Goal: Participate in discussion: Engage in conversation with other users on a specific topic

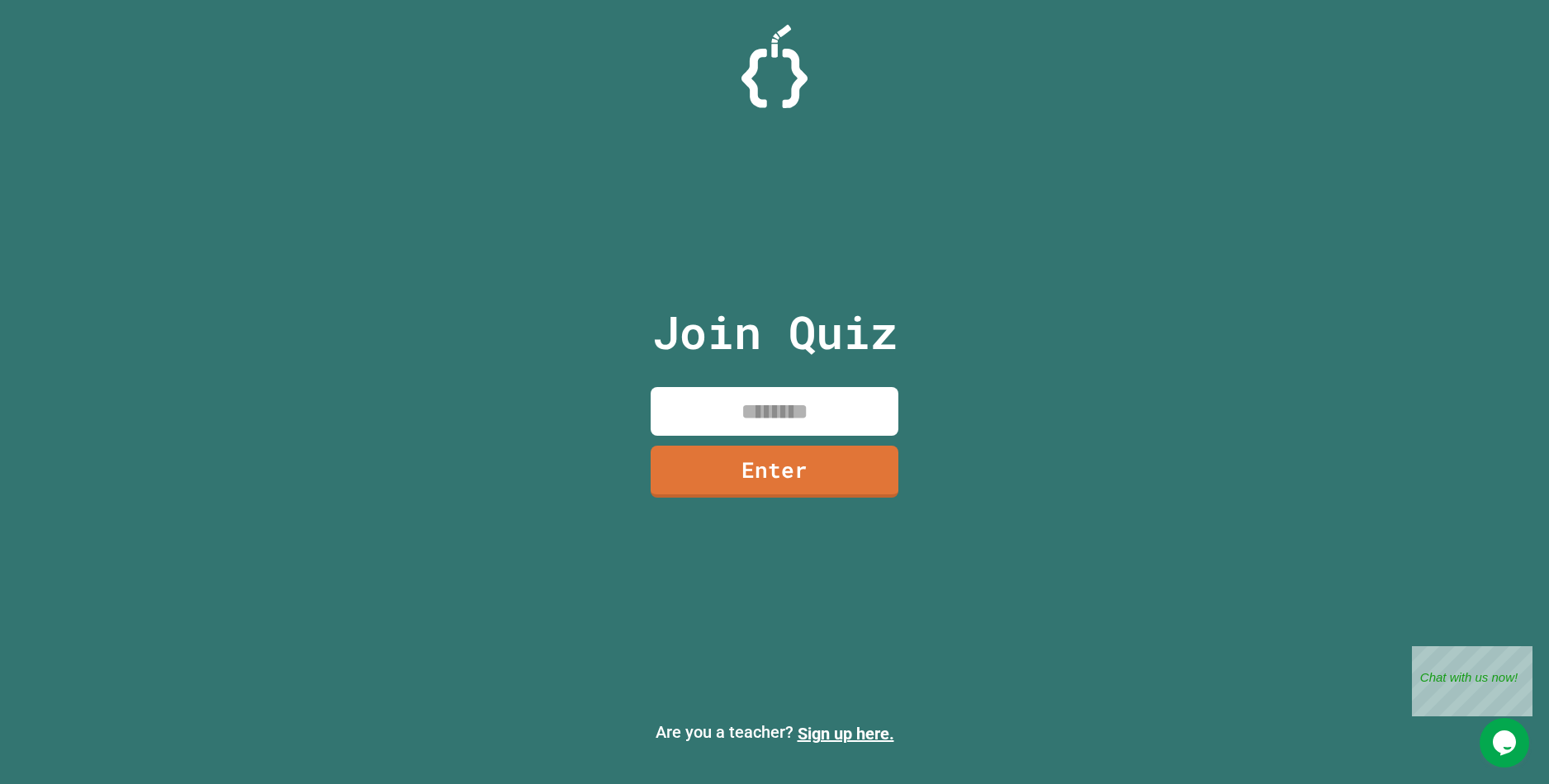
click at [800, 418] on input at bounding box center [774, 412] width 247 height 49
type input "********"
click at [825, 467] on link "Enter" at bounding box center [774, 470] width 232 height 54
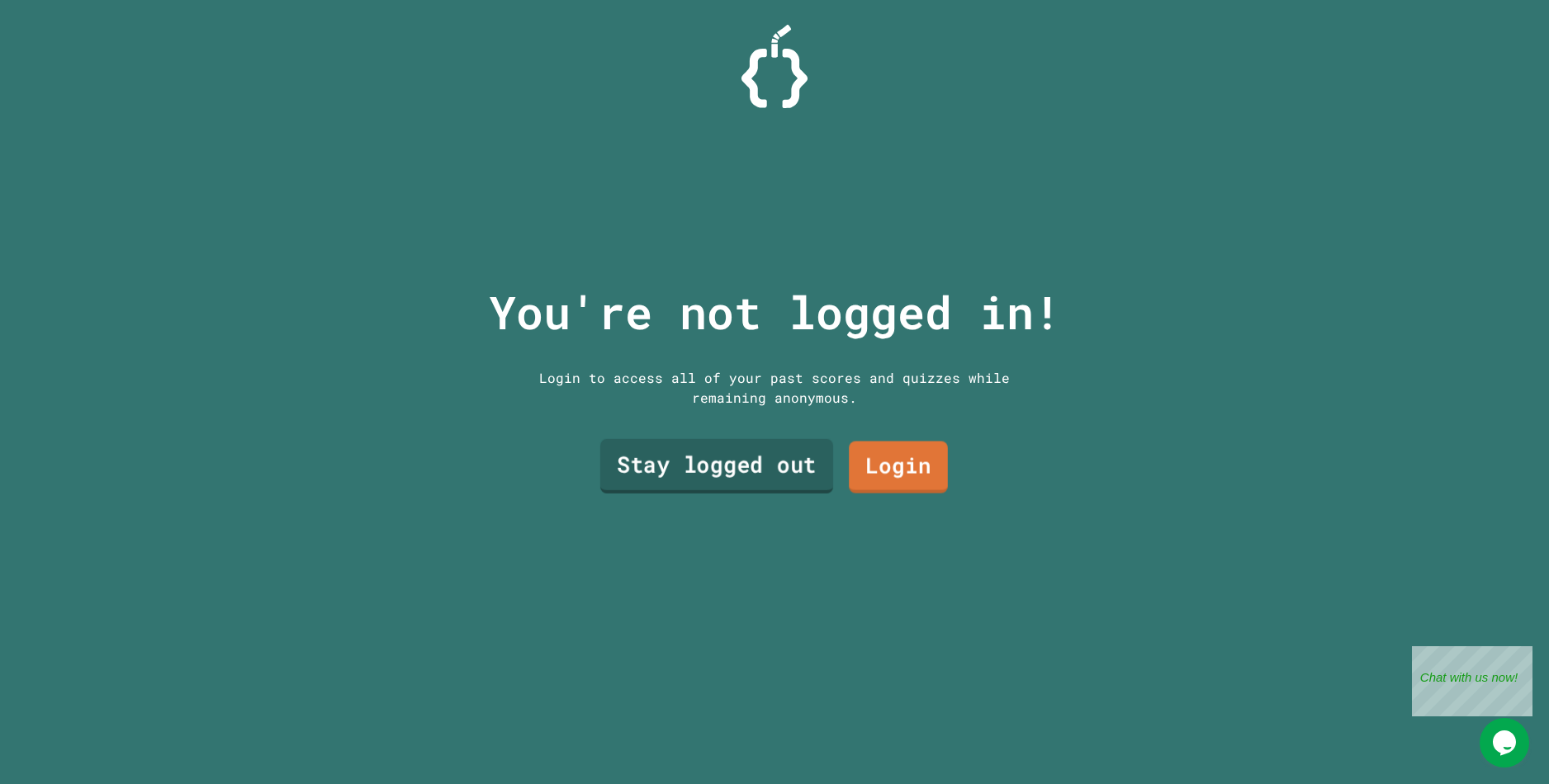
click at [719, 467] on link "Stay logged out" at bounding box center [717, 467] width 233 height 54
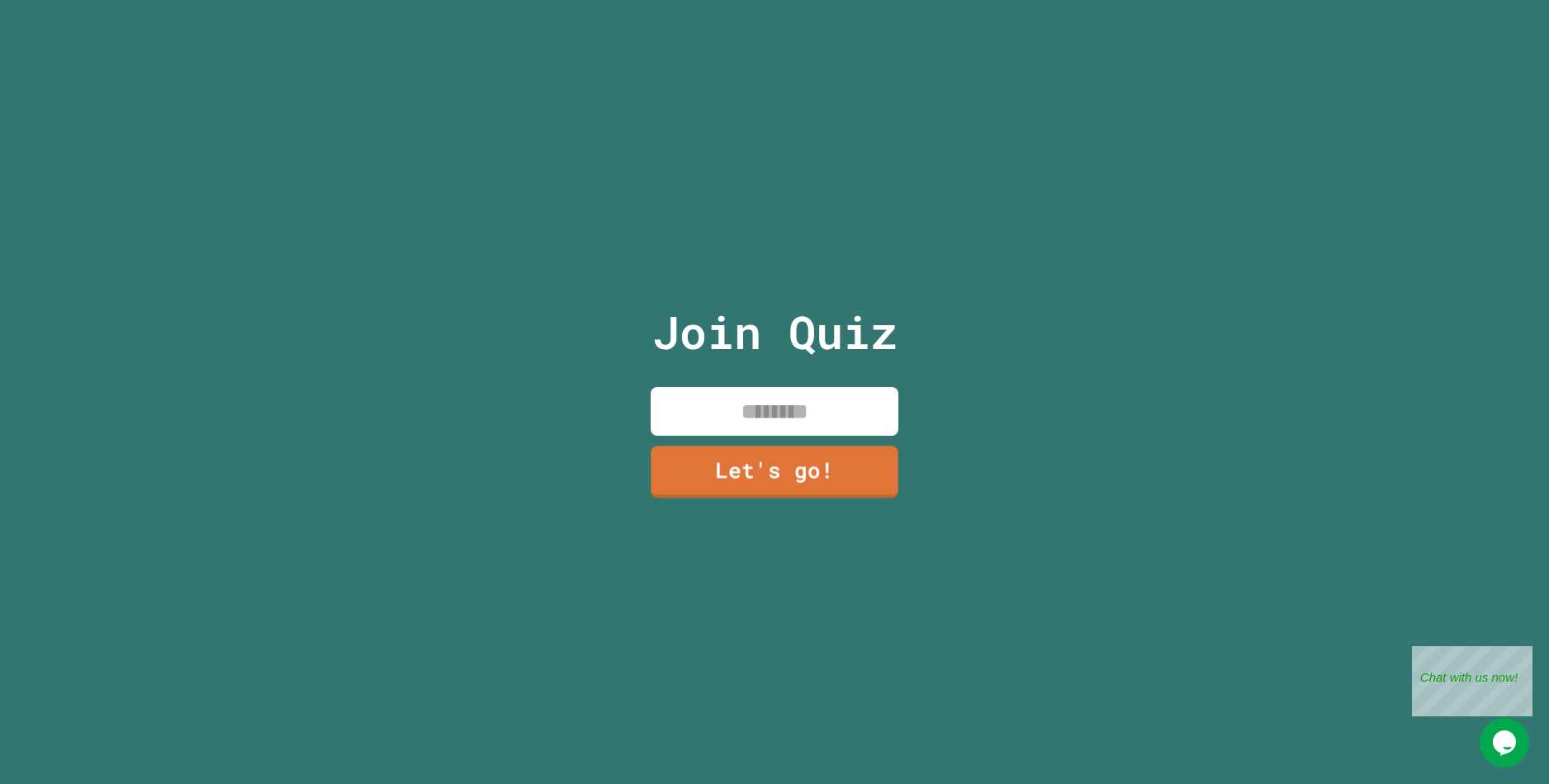
click at [763, 412] on input at bounding box center [774, 412] width 247 height 49
type input "**********"
click at [769, 469] on link "Let's go!" at bounding box center [775, 471] width 246 height 54
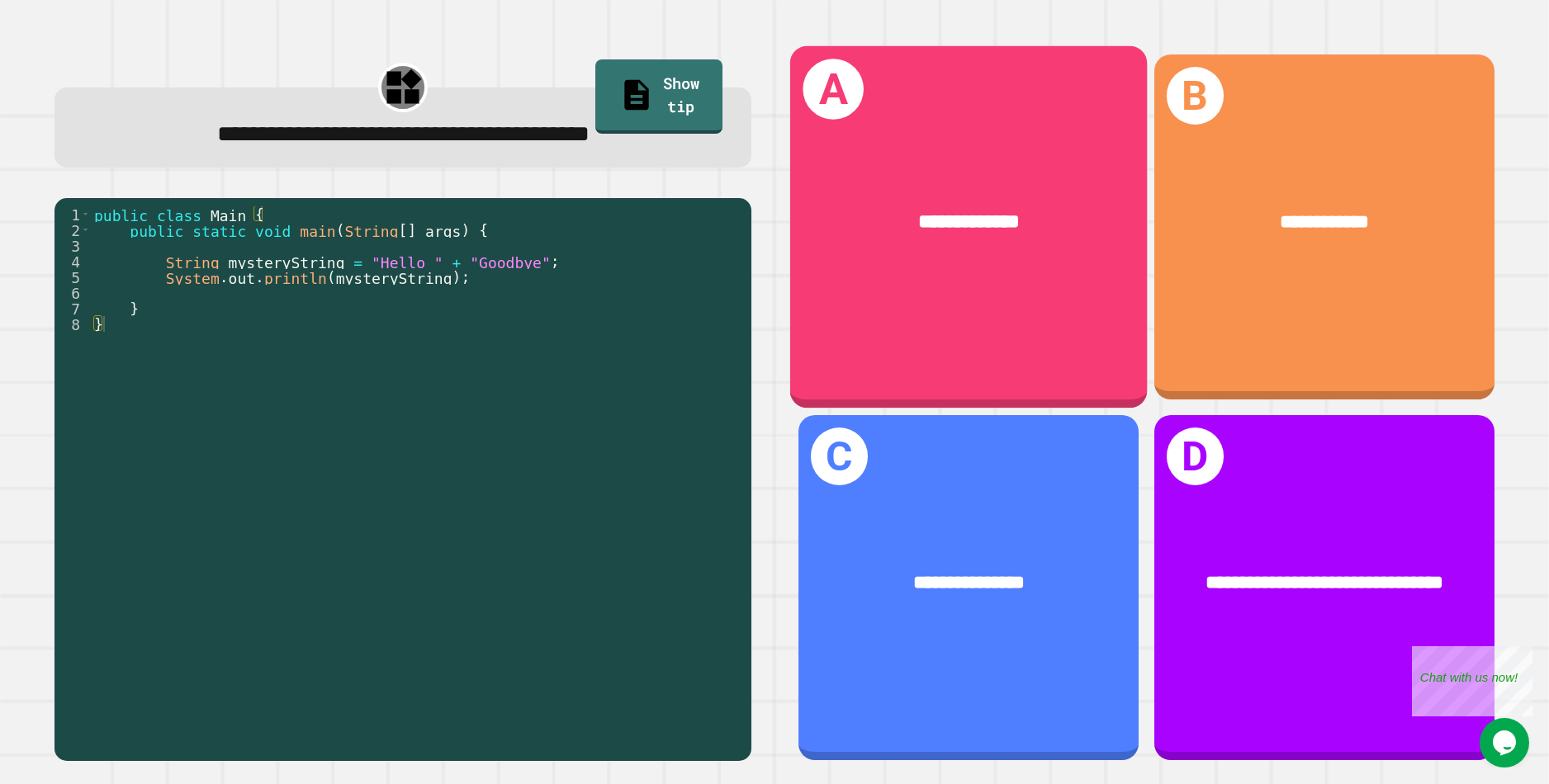
click at [984, 307] on div "**********" at bounding box center [968, 227] width 358 height 362
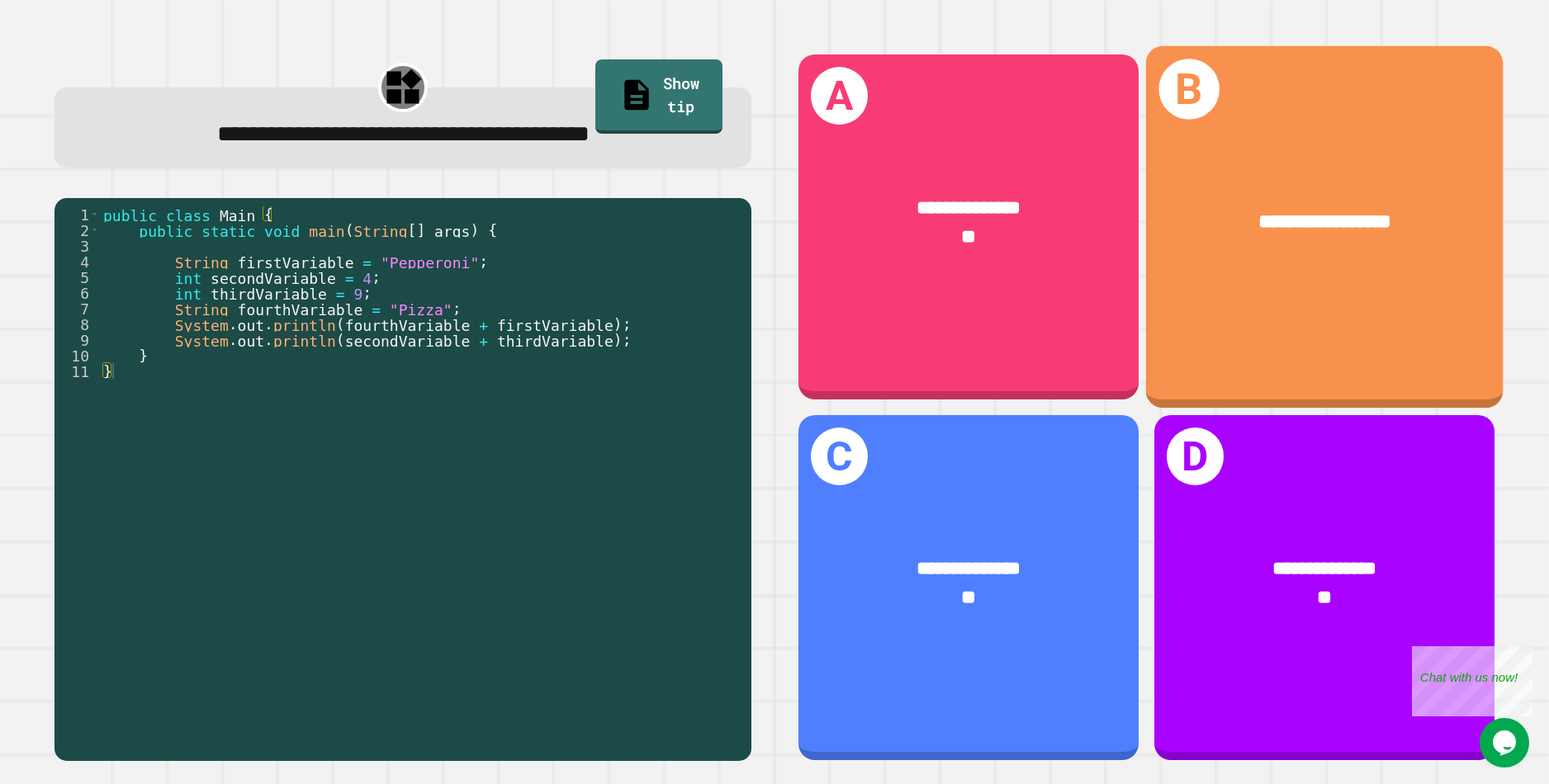
click at [1322, 317] on div "**********" at bounding box center [1324, 227] width 358 height 362
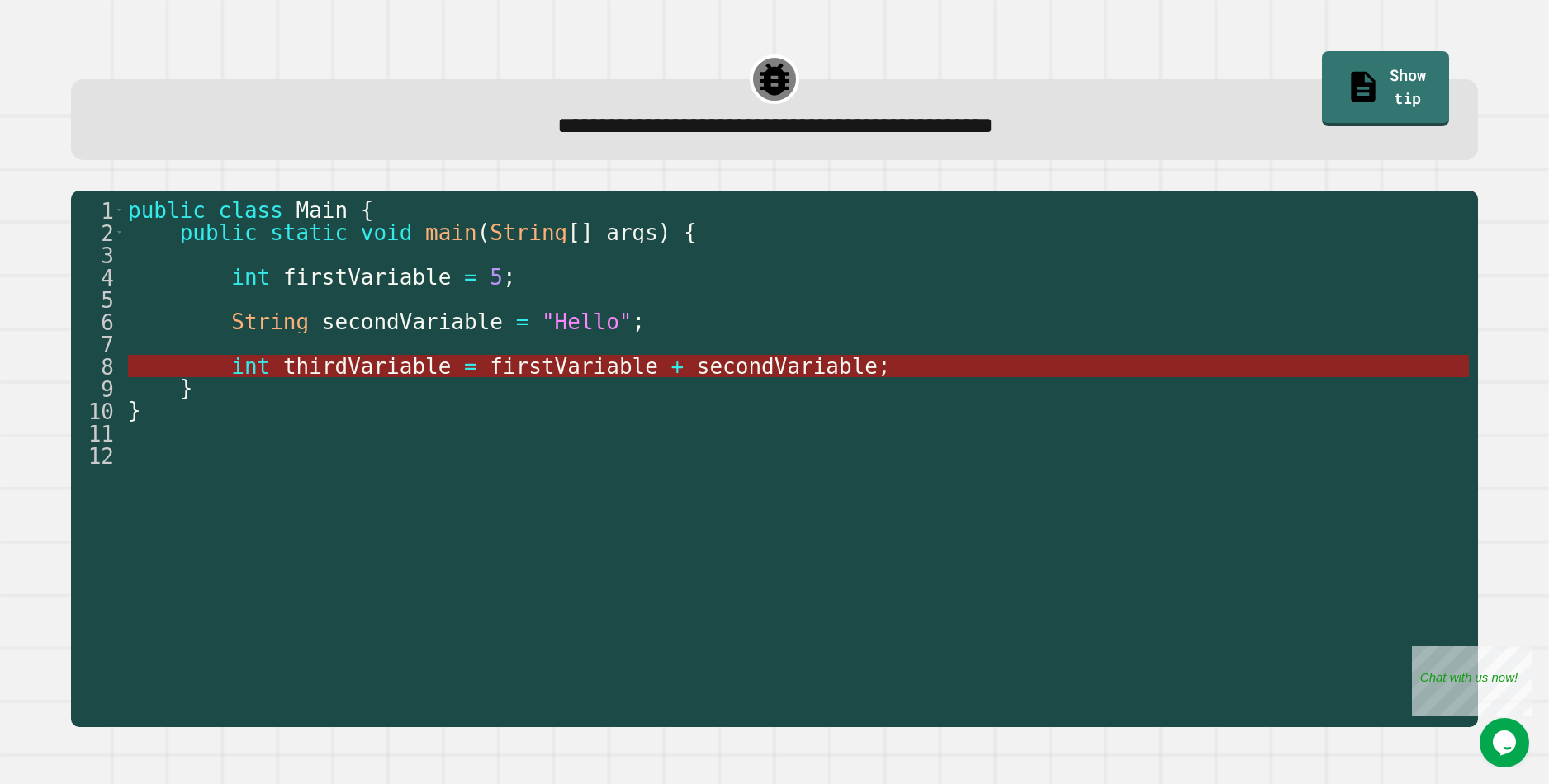
click at [526, 372] on span "firstVariable" at bounding box center [575, 367] width 168 height 25
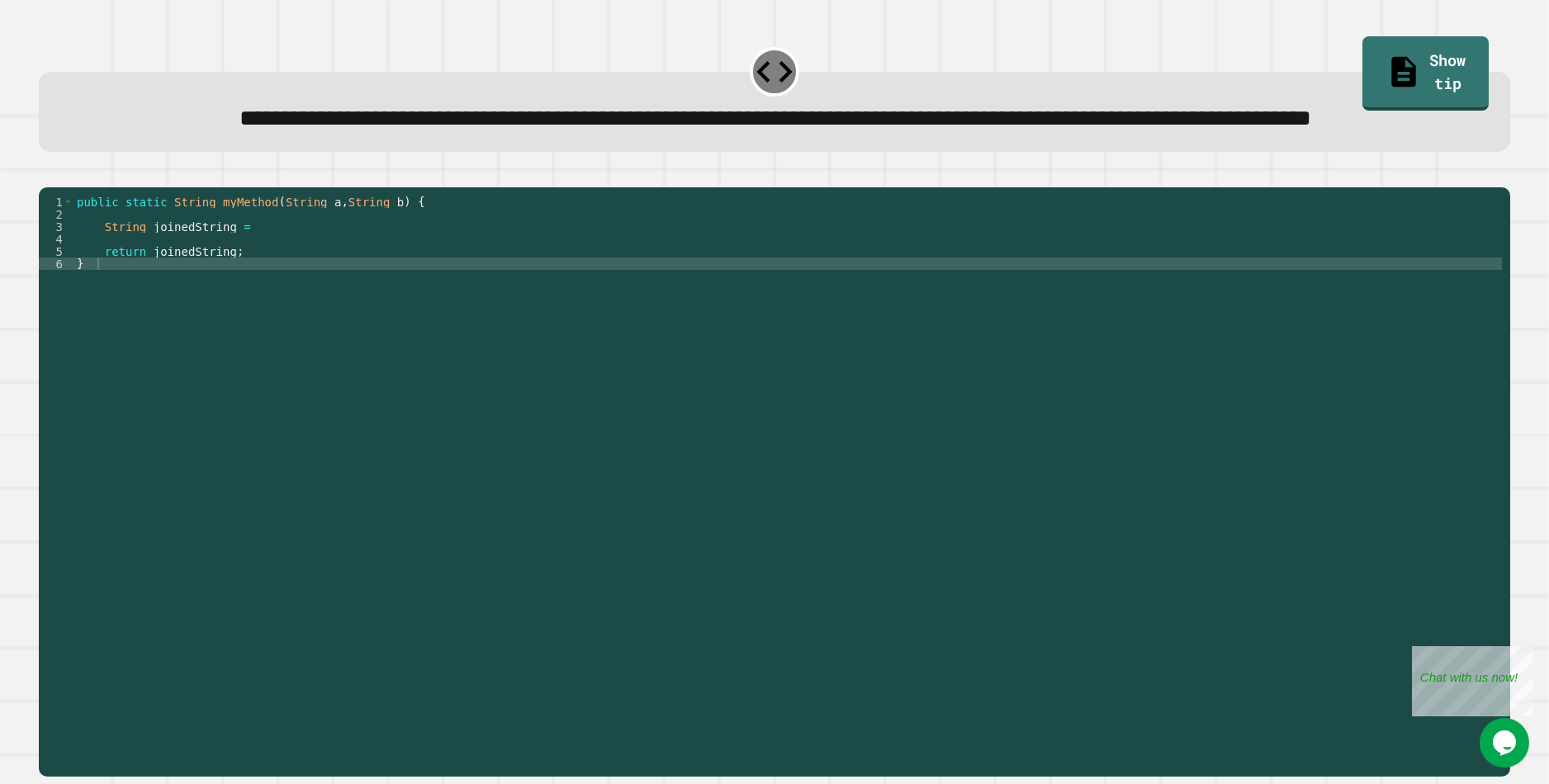
click at [187, 311] on div "public static String myMethod ( String a , String b ) { String joinedString = r…" at bounding box center [788, 455] width 1429 height 520
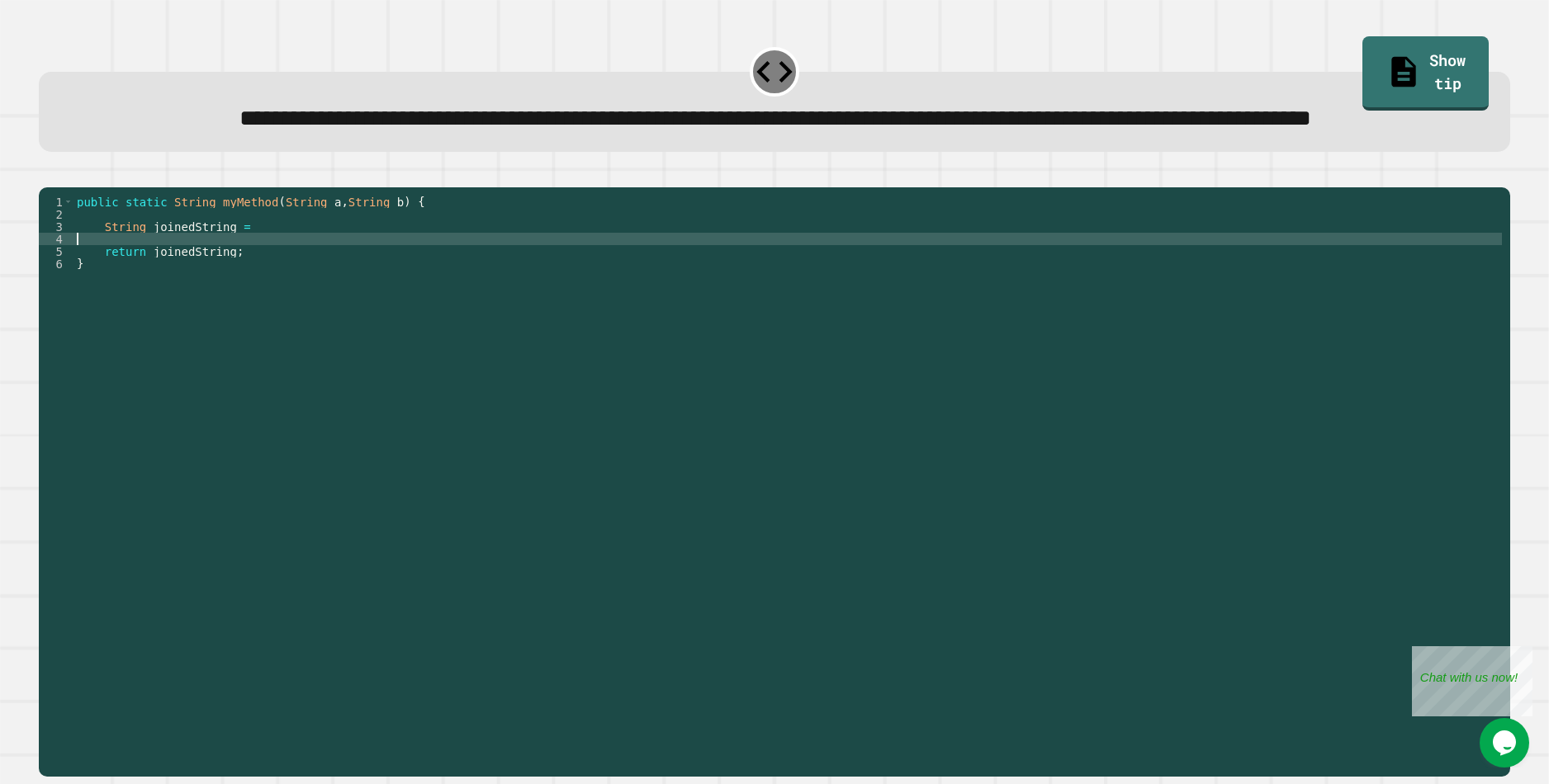
click at [268, 296] on div "public static String myMethod ( String a , String b ) { String joinedString = r…" at bounding box center [788, 455] width 1429 height 520
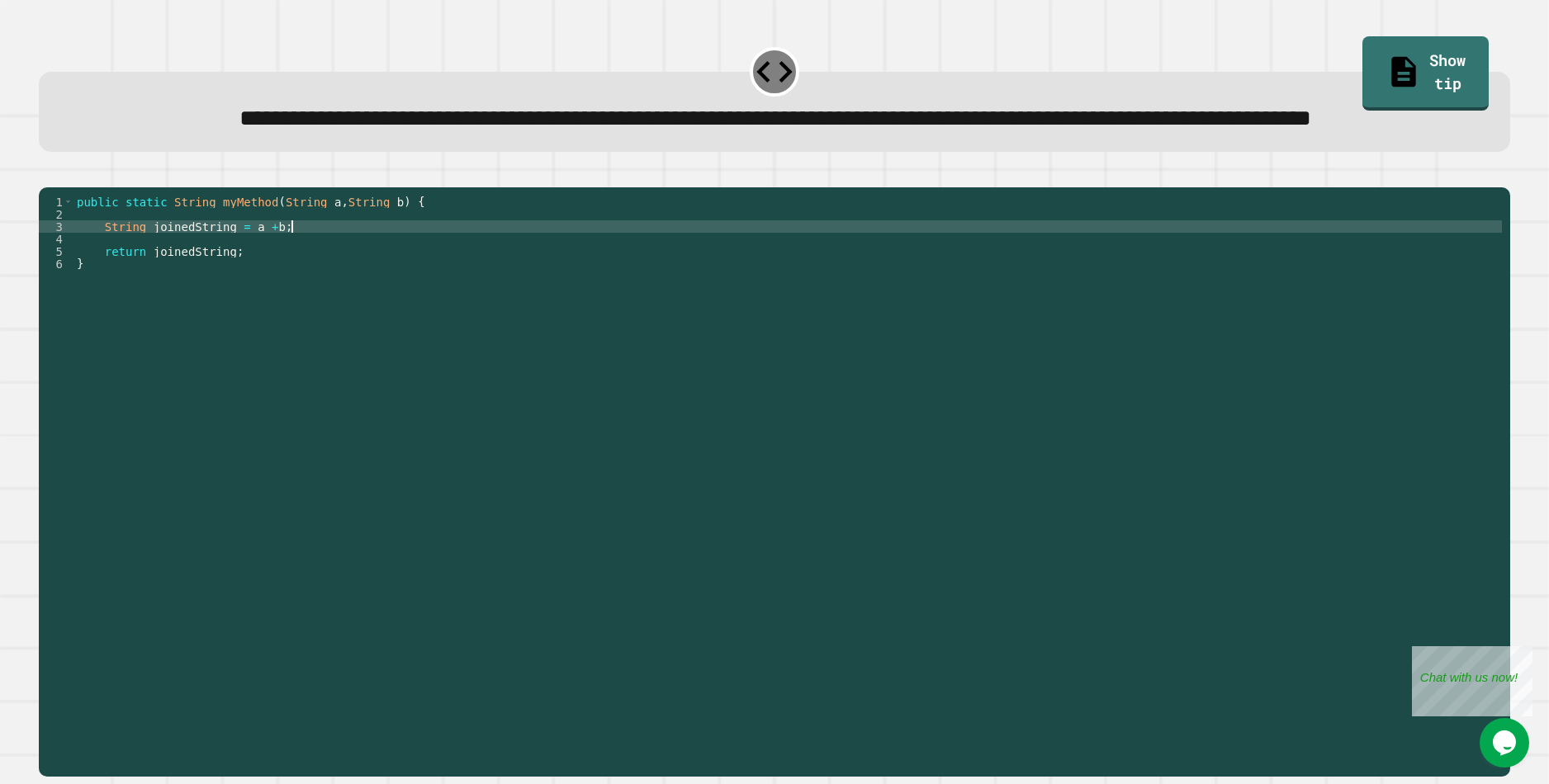
scroll to position [0, 15]
type textarea "**********"
drag, startPoint x: 66, startPoint y: 230, endPoint x: 81, endPoint y: 235, distance: 15.8
click at [63, 190] on icon "button" at bounding box center [58, 183] width 9 height 11
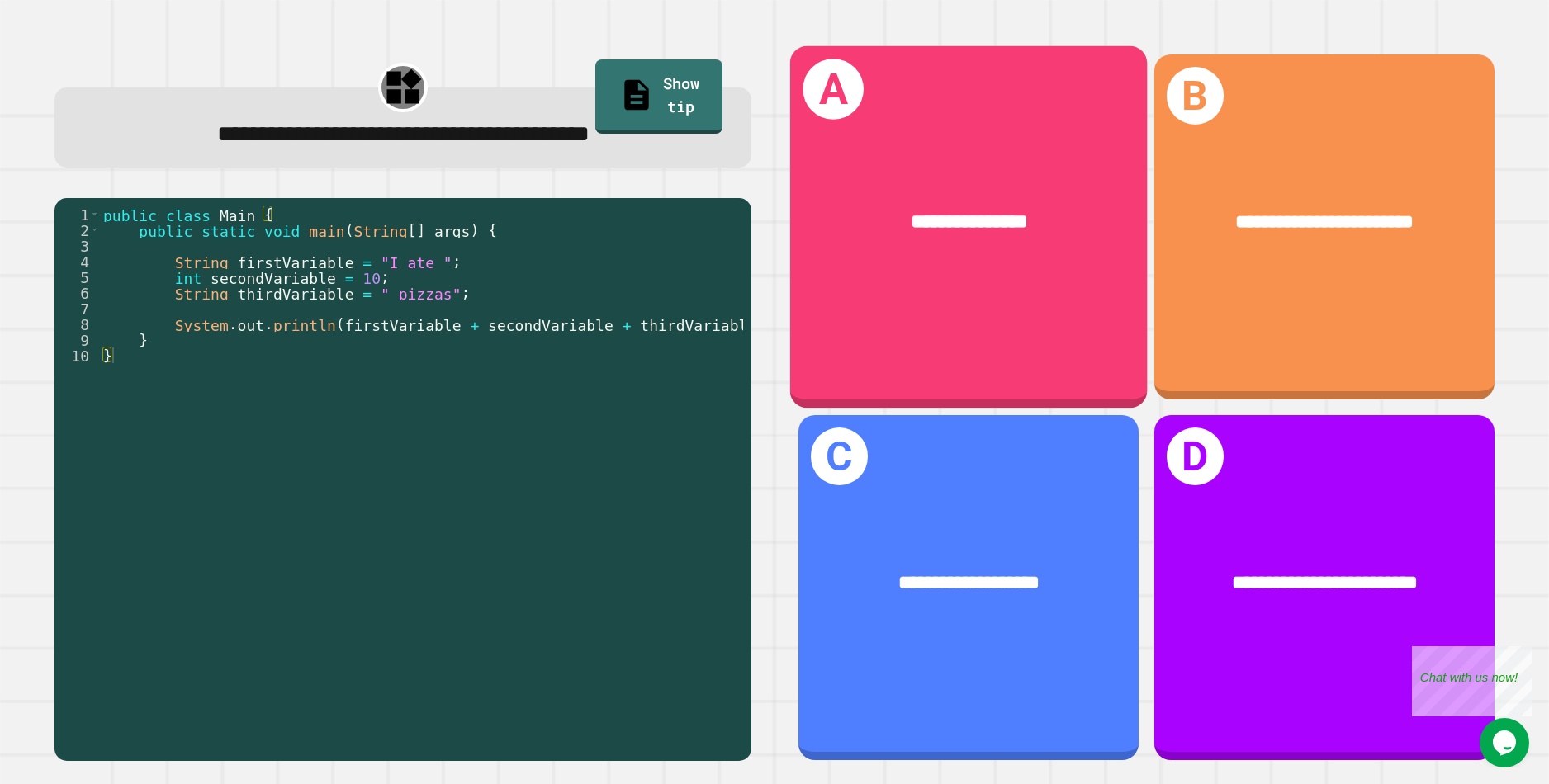
click at [975, 269] on div "**********" at bounding box center [968, 223] width 358 height 110
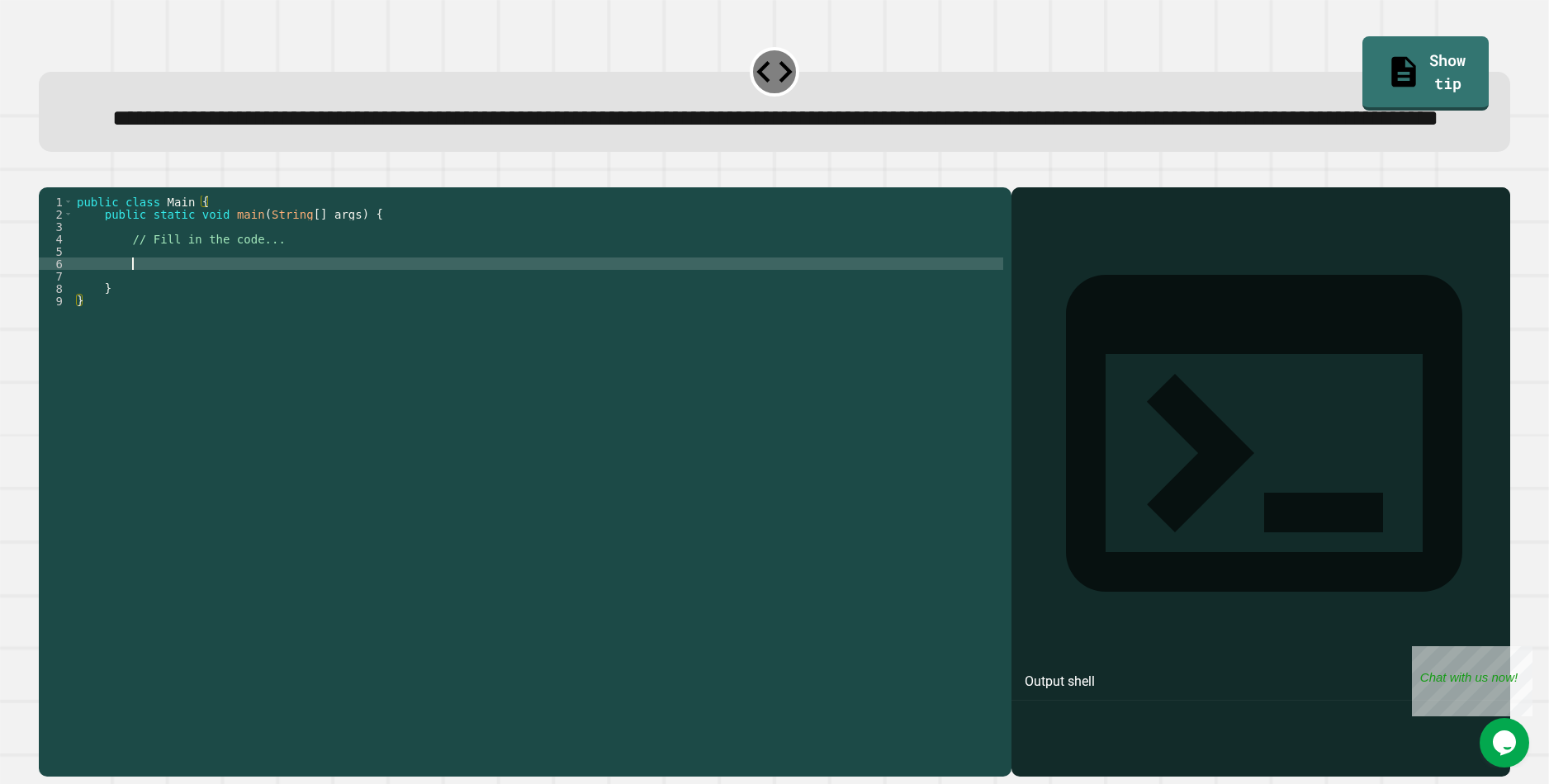
click at [257, 330] on div "public class Main { public static void main ( String [ ] args ) { // Fill in th…" at bounding box center [539, 455] width 930 height 520
click at [250, 321] on div "public class Main { public static void main ( String [ ] args ) { // Fill in th…" at bounding box center [539, 455] width 930 height 520
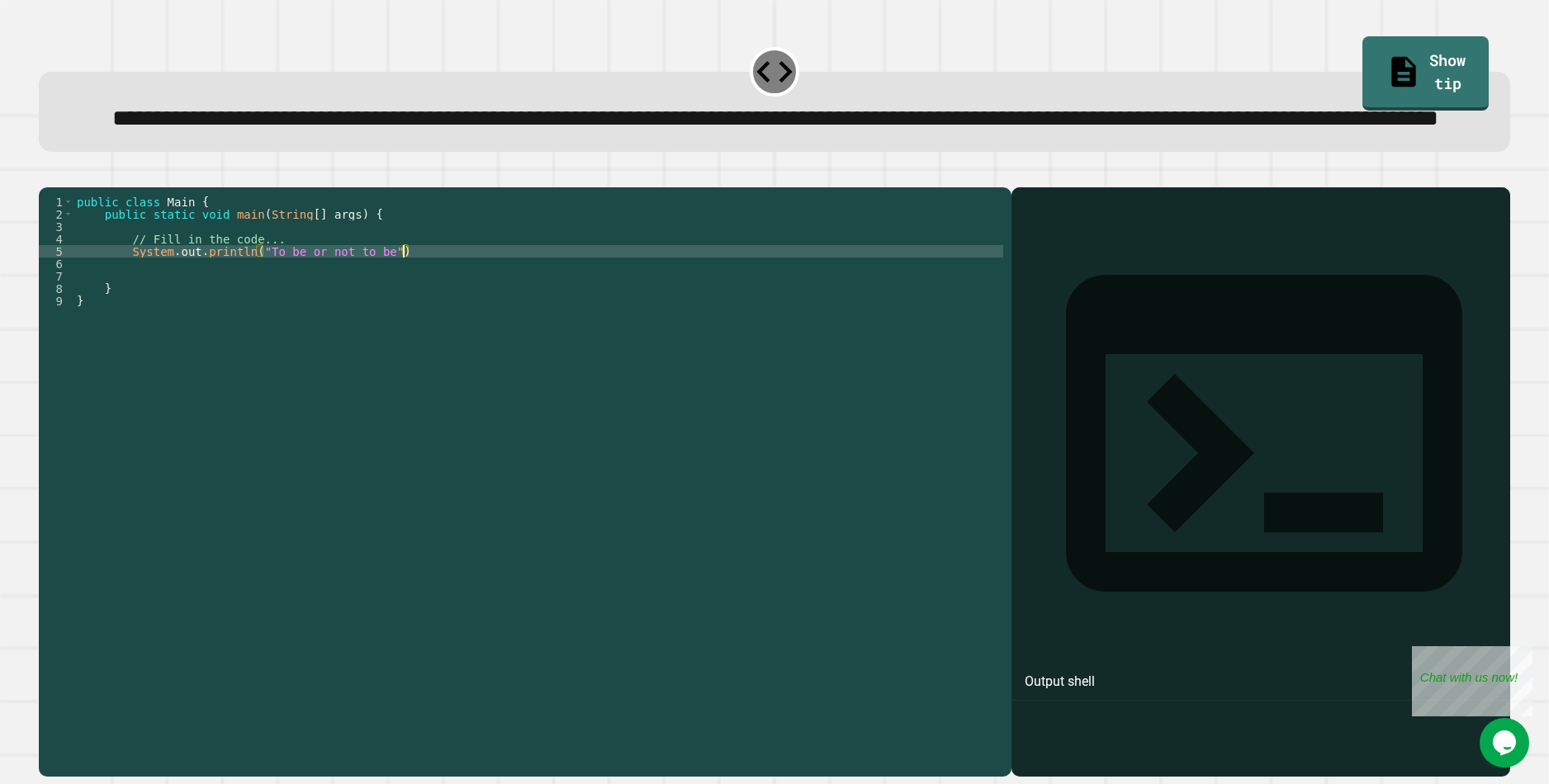
scroll to position [0, 23]
click at [47, 175] on icon "button" at bounding box center [47, 175] width 0 height 0
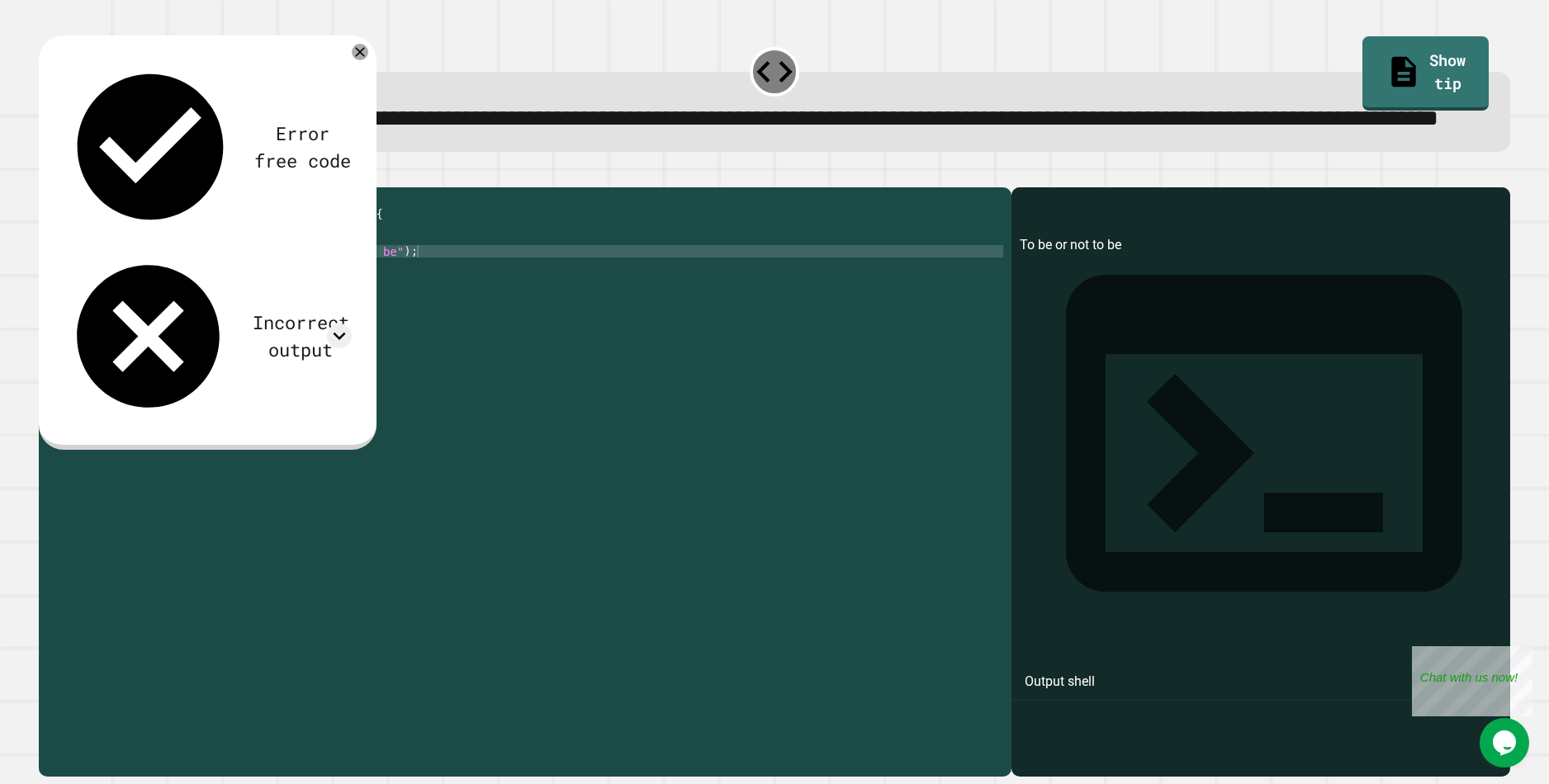
drag, startPoint x: 274, startPoint y: 321, endPoint x: 321, endPoint y: 346, distance: 53.2
click at [274, 322] on div "public class Main { public static void main ( String [ ] args ) { // Fill in th…" at bounding box center [539, 455] width 930 height 520
click at [409, 323] on div "public class Main { public static void main ( String [ ] args ) { // Fill in th…" at bounding box center [539, 455] width 930 height 520
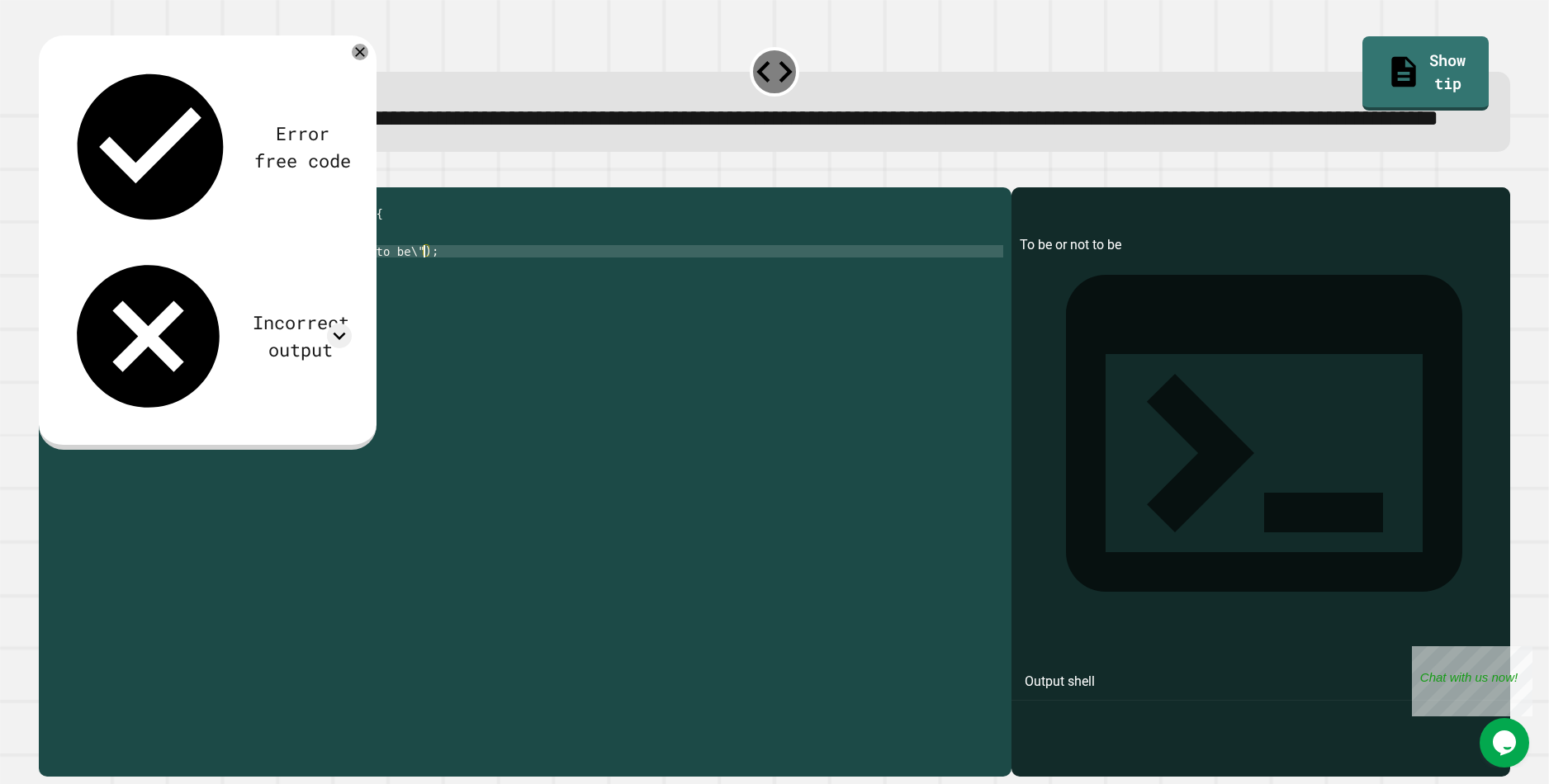
click at [47, 175] on icon "button" at bounding box center [47, 175] width 0 height 0
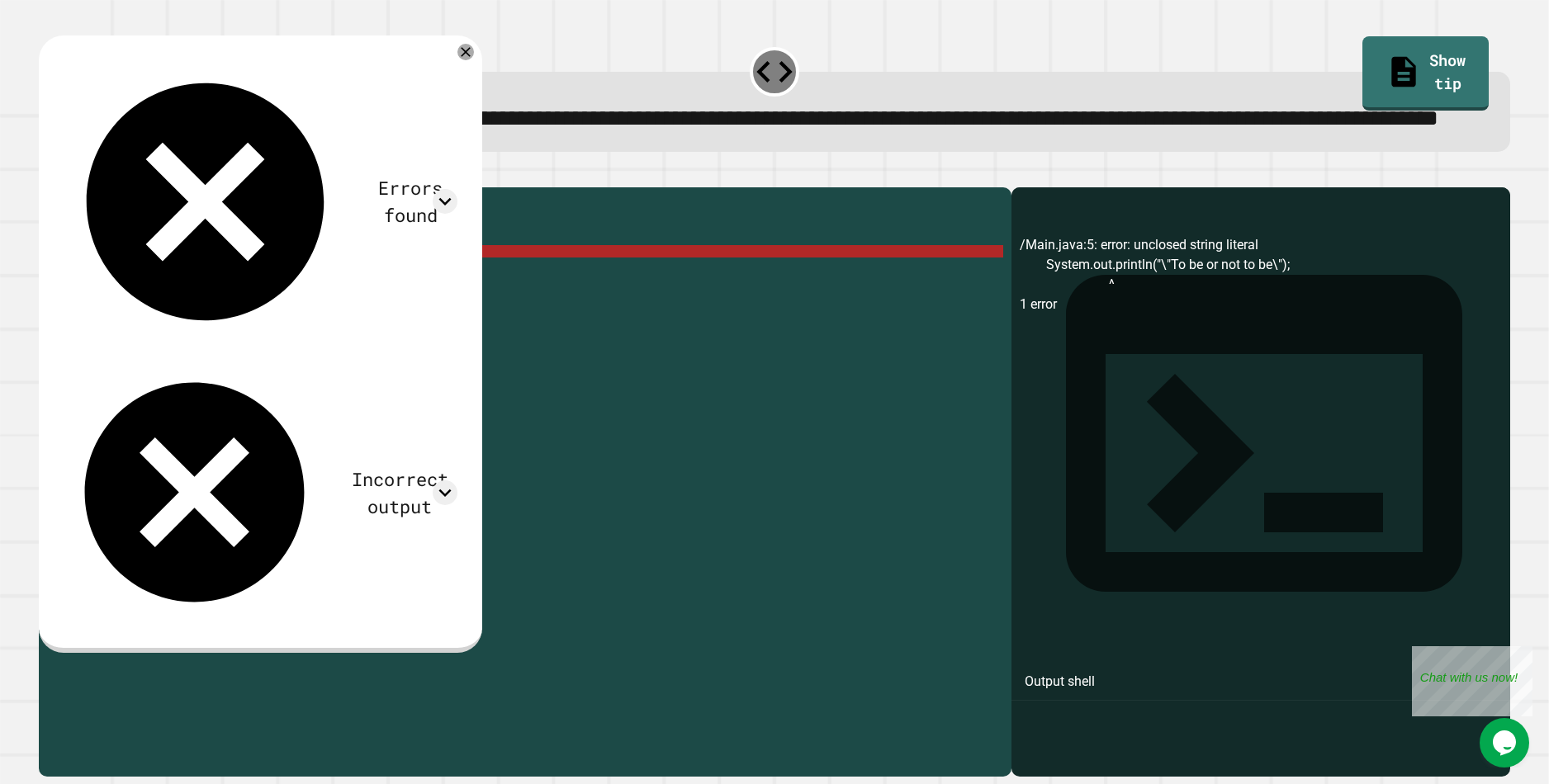
click at [275, 322] on div "public class Main { public static void main ( String [ ] args ) { // Fill in th…" at bounding box center [539, 455] width 930 height 520
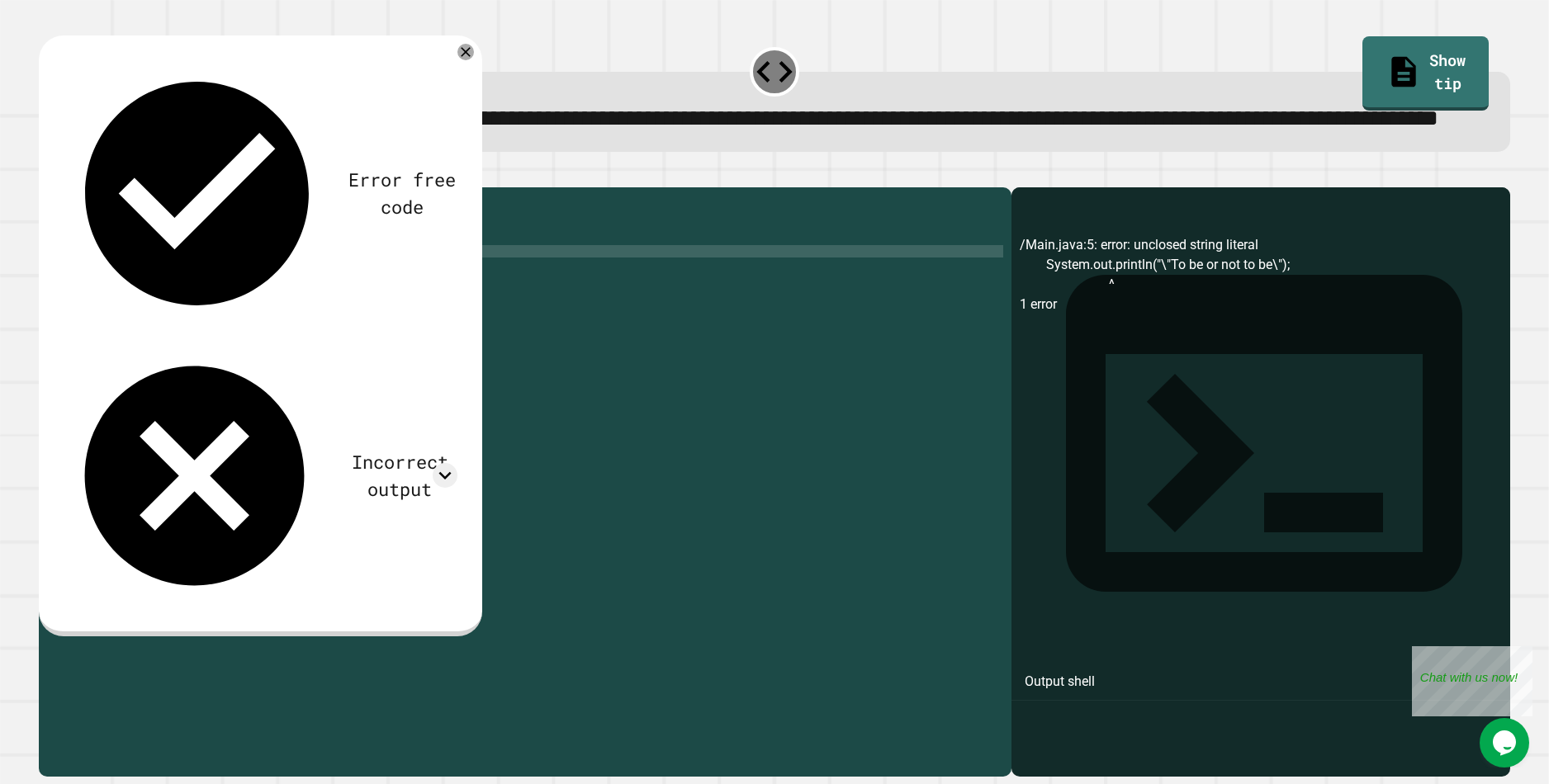
scroll to position [0, 14]
click at [419, 318] on div "public class Main { public static void main ( String [ ] args ) { // Fill in th…" at bounding box center [539, 455] width 930 height 520
click at [47, 175] on button "button" at bounding box center [47, 175] width 0 height 0
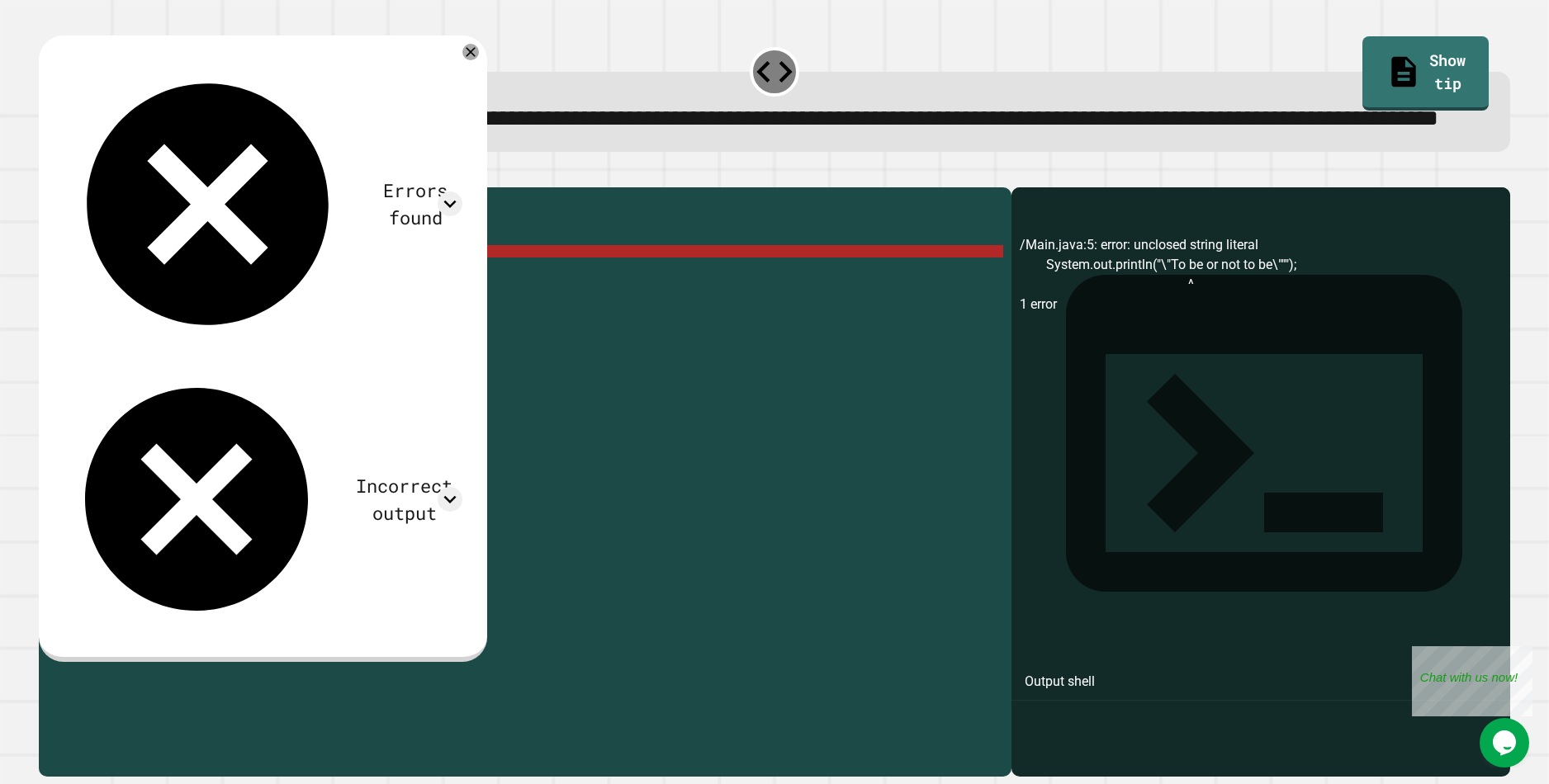
drag, startPoint x: 441, startPoint y: 318, endPoint x: 441, endPoint y: 334, distance: 16.0
click at [441, 319] on div "public class Main { public static void main ( String [ ] args ) { // Fill in th…" at bounding box center [539, 455] width 930 height 520
drag, startPoint x: 436, startPoint y: 325, endPoint x: 440, endPoint y: 347, distance: 22.4
click at [436, 326] on div "public class Main { public static void main ( String [ ] args ) { // Fill in th…" at bounding box center [539, 455] width 930 height 520
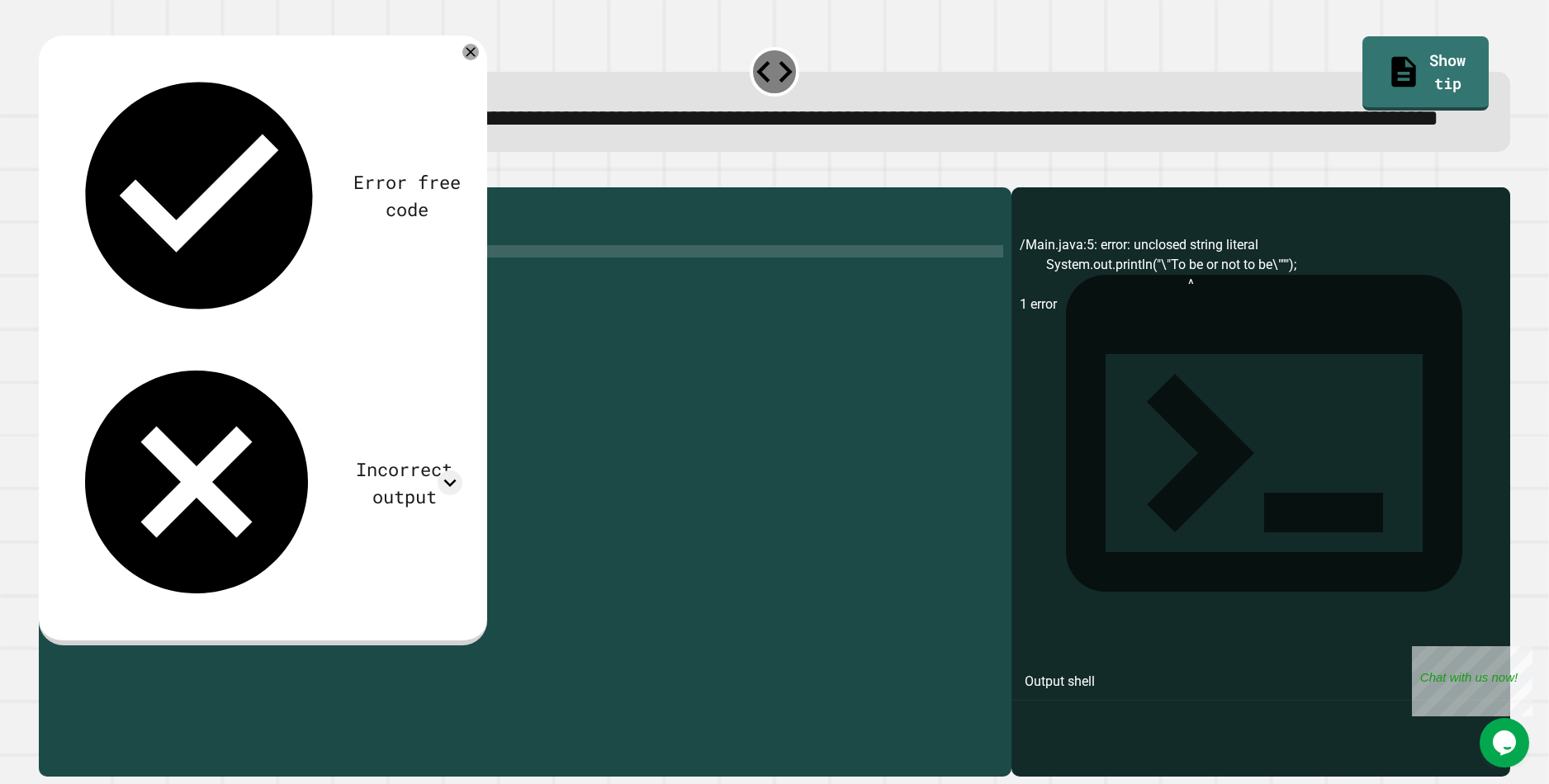
scroll to position [0, 25]
type textarea "**********"
click at [63, 190] on icon "button" at bounding box center [58, 183] width 9 height 11
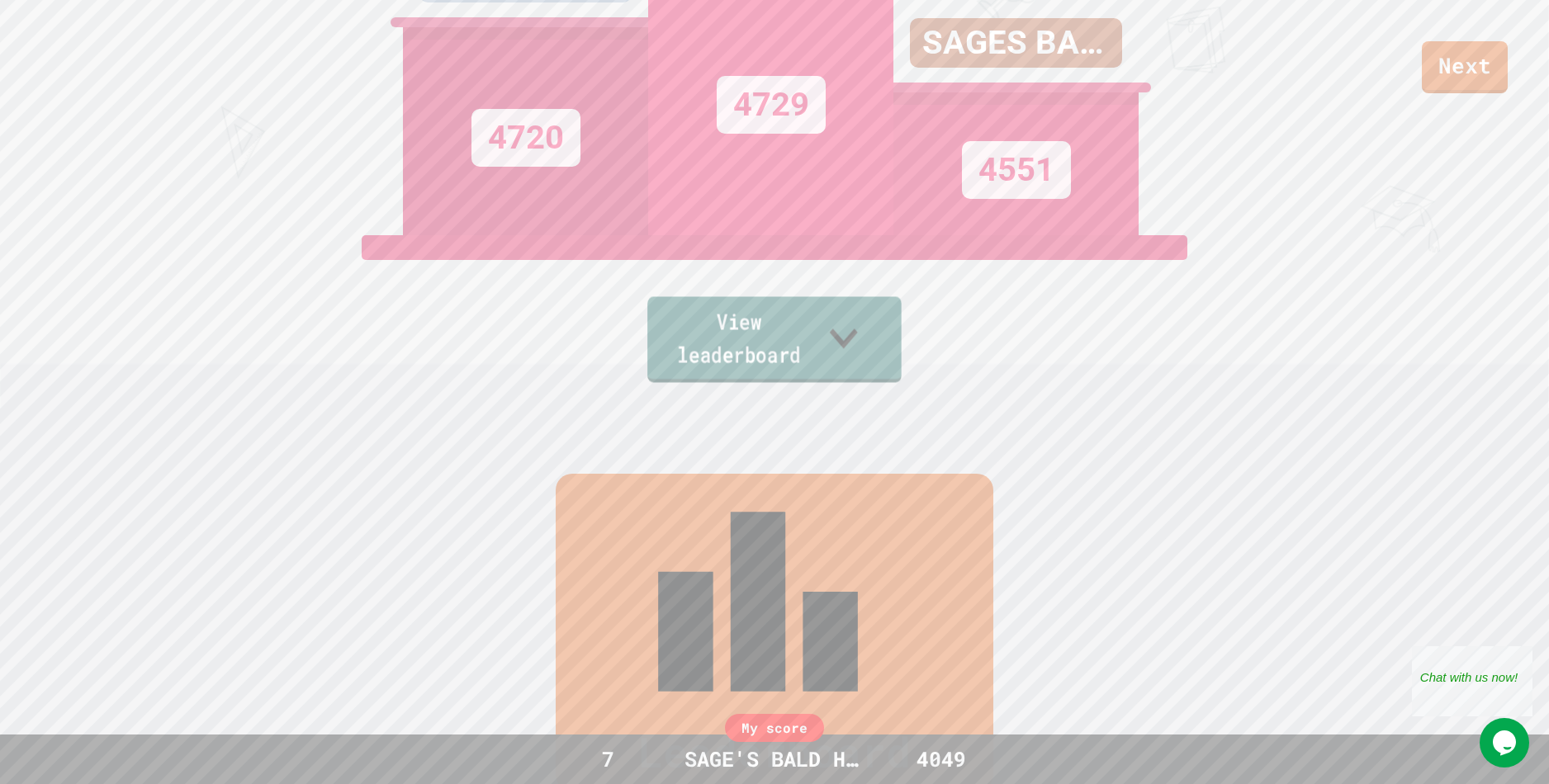
click at [872, 360] on icon at bounding box center [844, 338] width 56 height 65
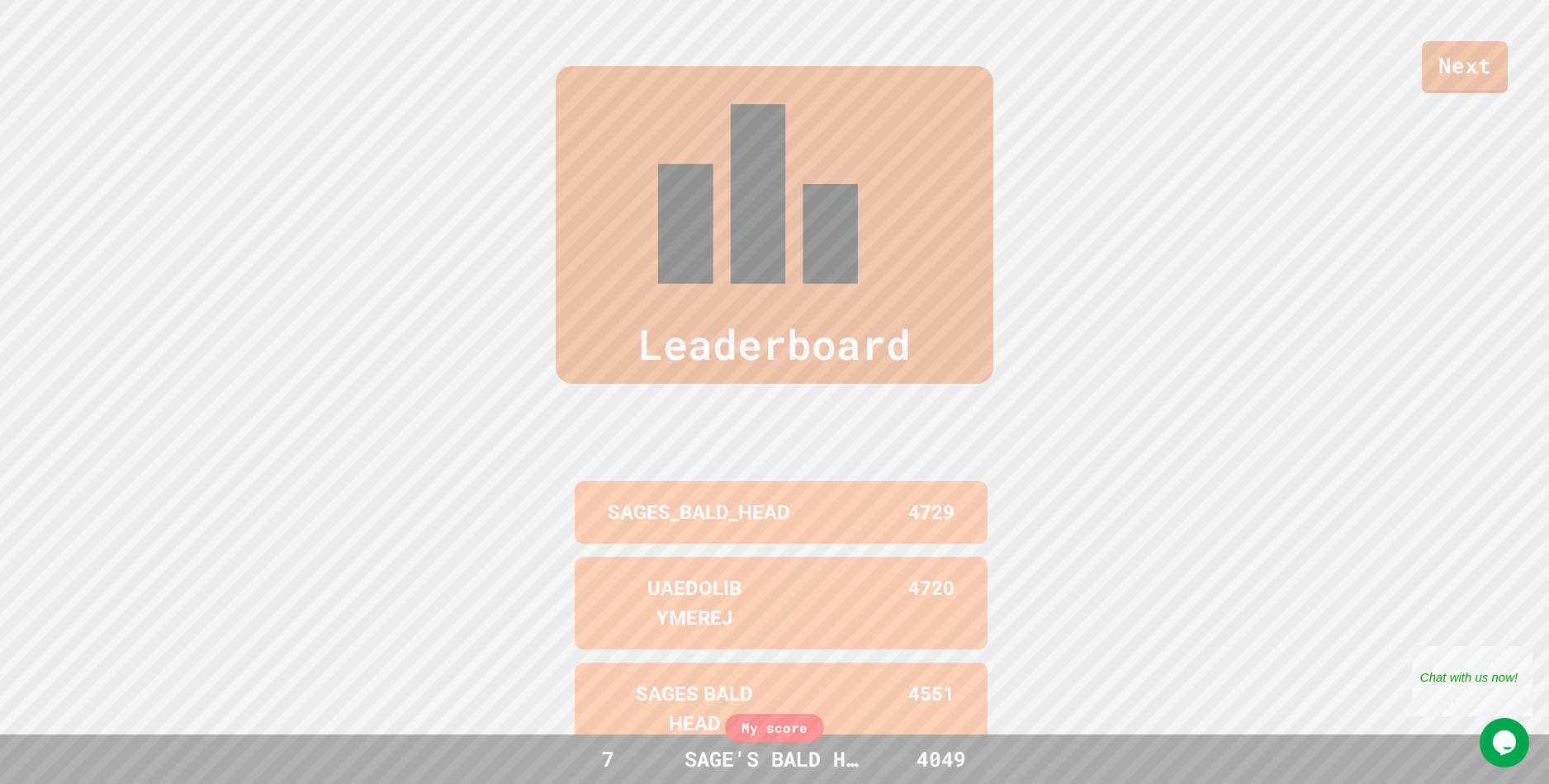
scroll to position [148, 0]
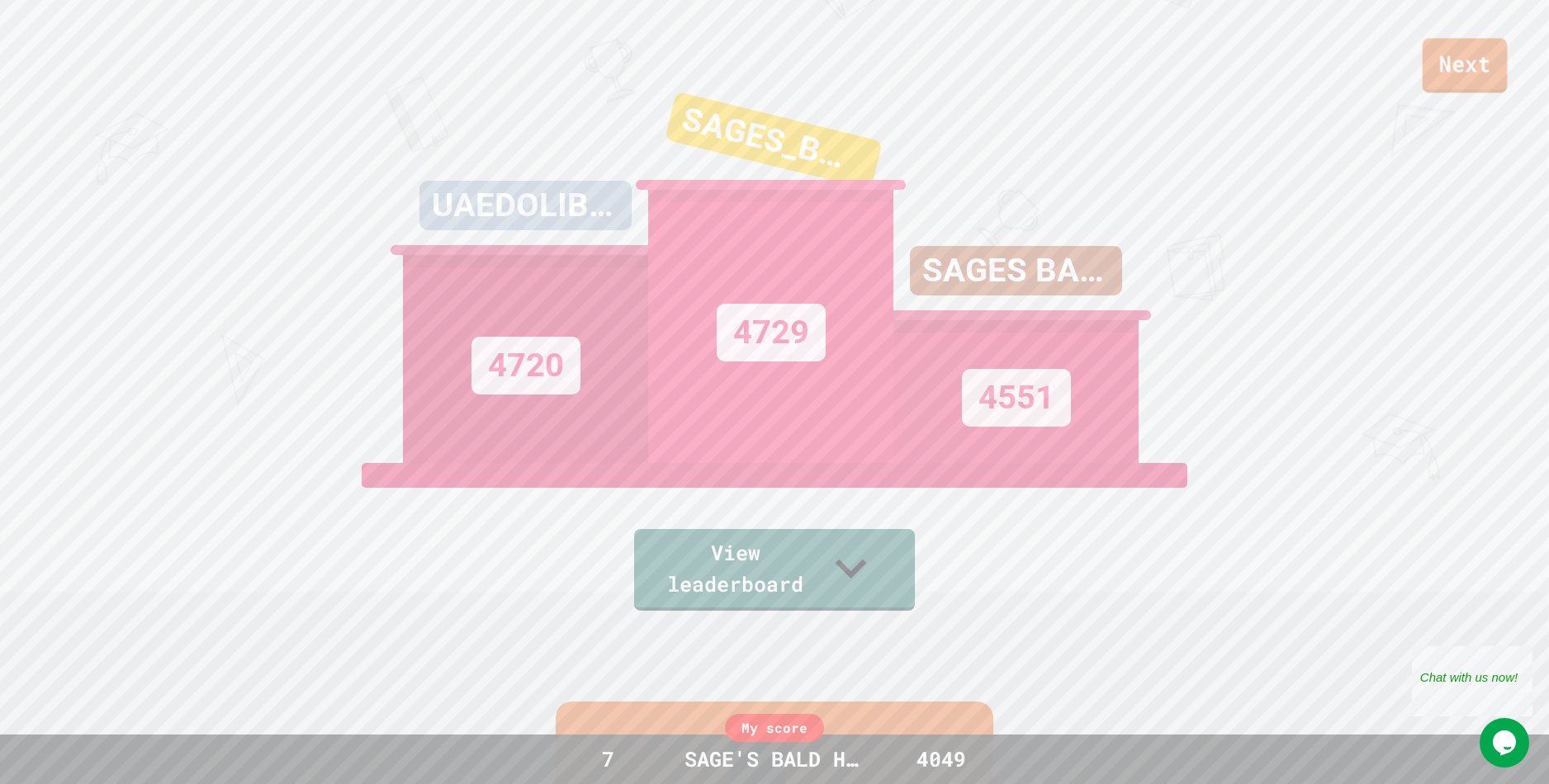
click at [1467, 71] on link "Next" at bounding box center [1465, 65] width 85 height 54
